Goal: Information Seeking & Learning: Learn about a topic

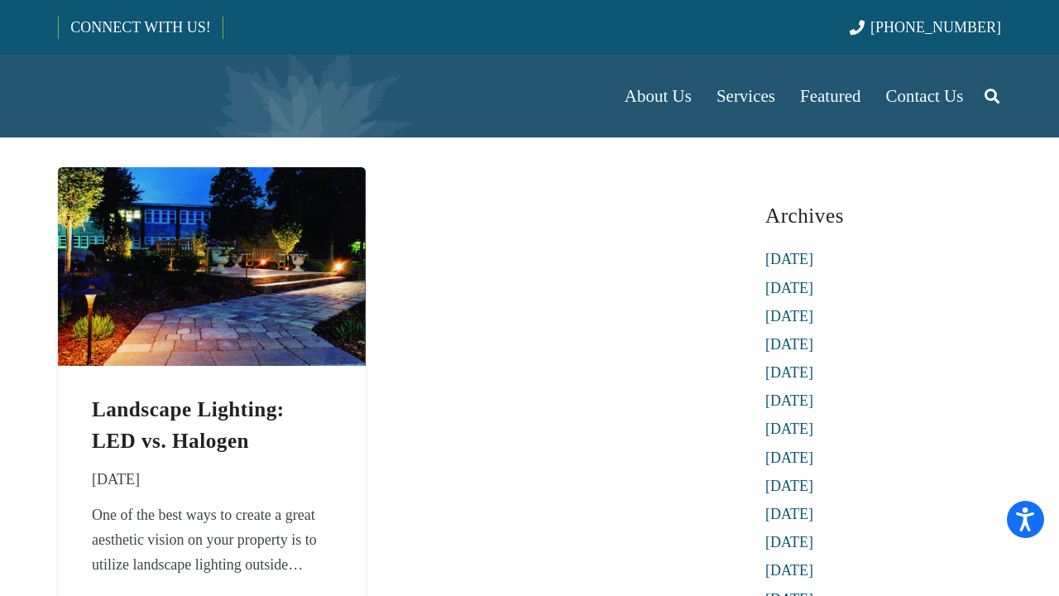
scroll to position [83, 0]
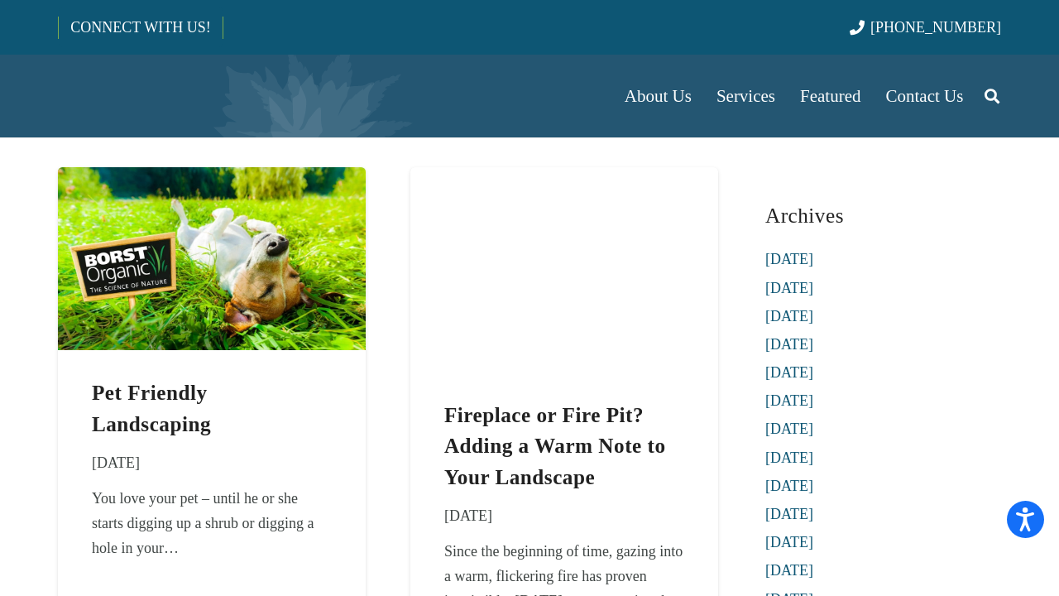
scroll to position [83, 0]
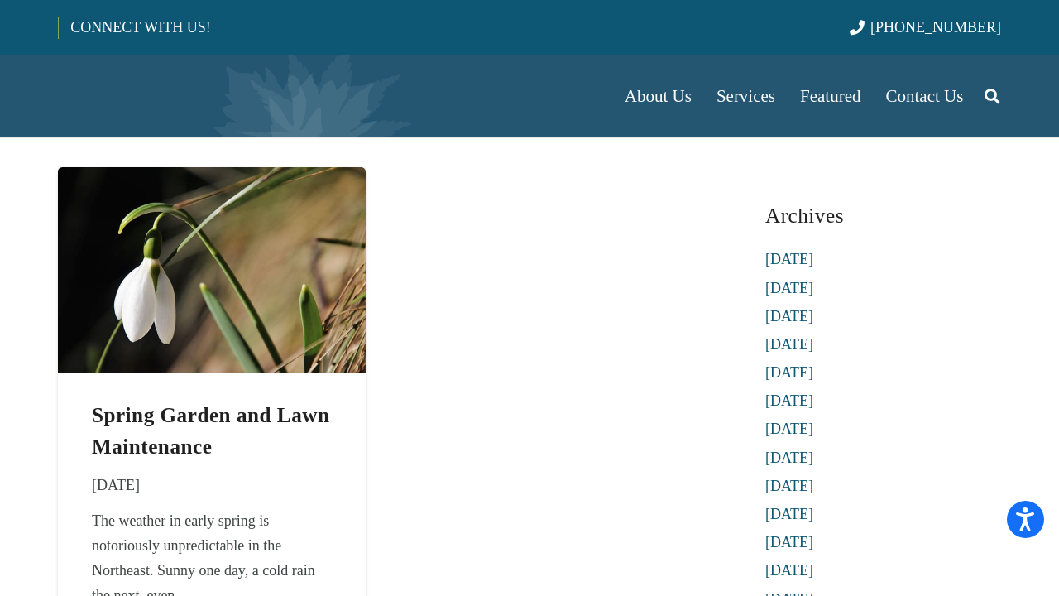
scroll to position [83, 0]
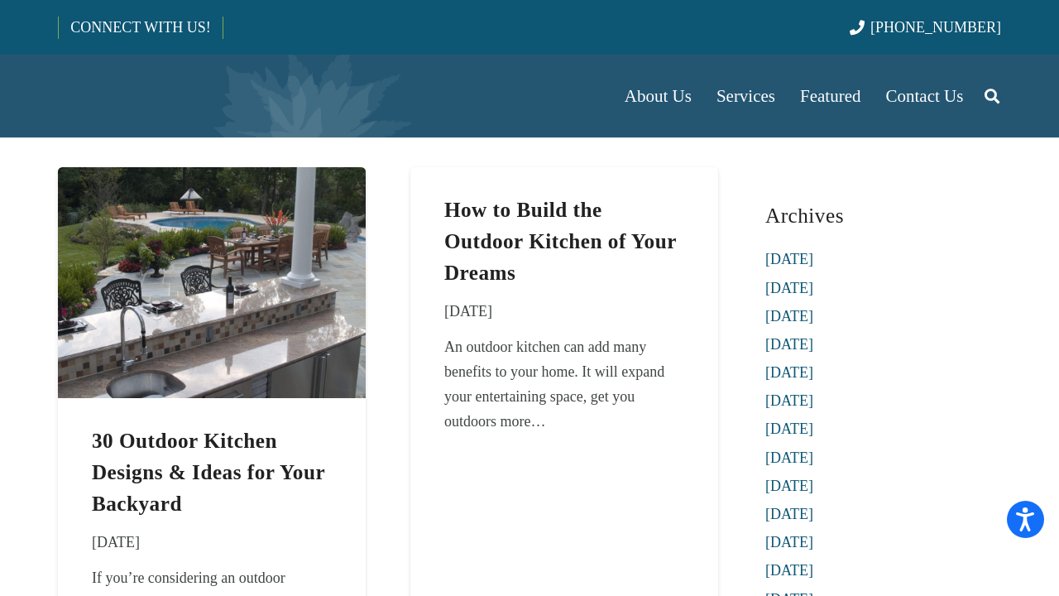
scroll to position [83, 0]
